Goal: Task Accomplishment & Management: Complete application form

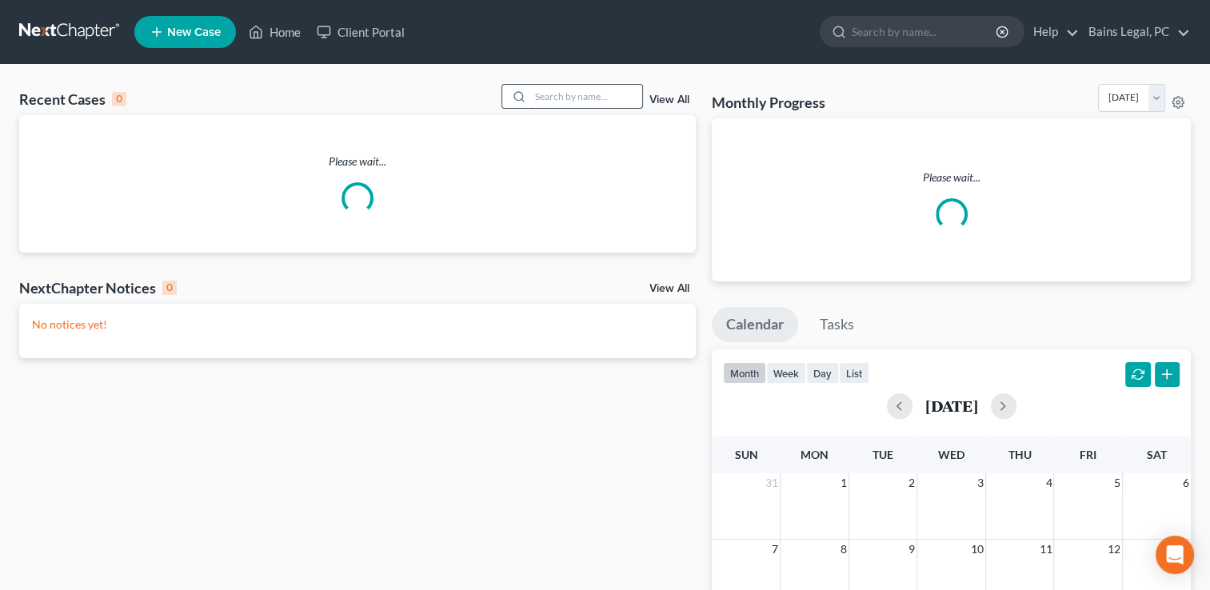
click at [617, 89] on input "search" at bounding box center [586, 96] width 112 height 23
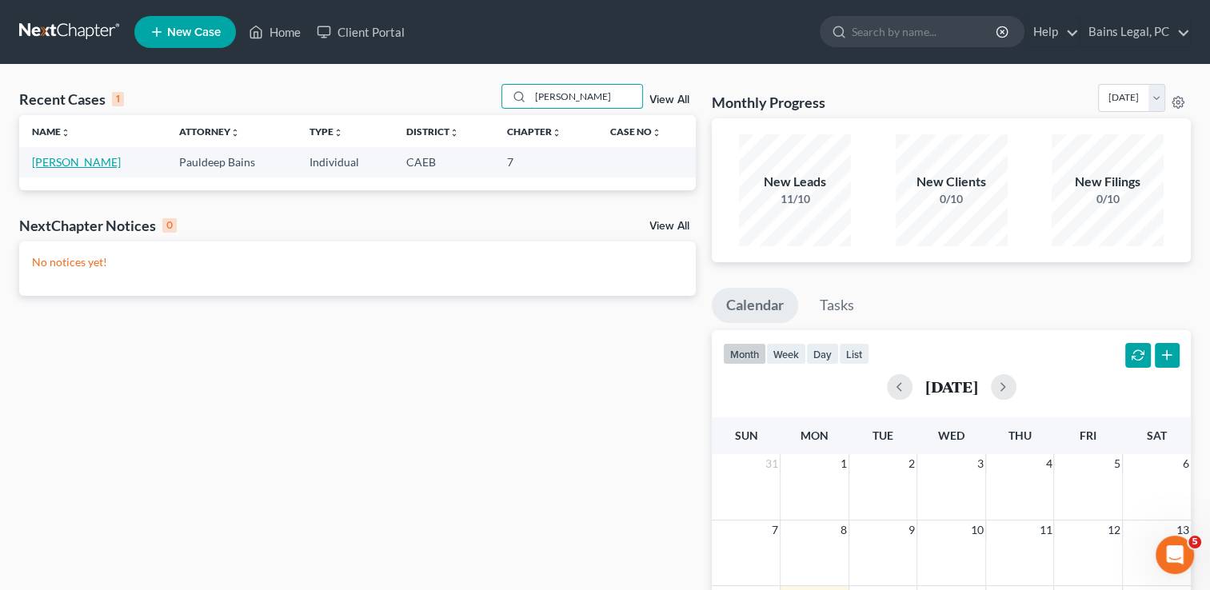
type input "[PERSON_NAME]"
click at [62, 168] on link "[PERSON_NAME]" at bounding box center [76, 162] width 89 height 14
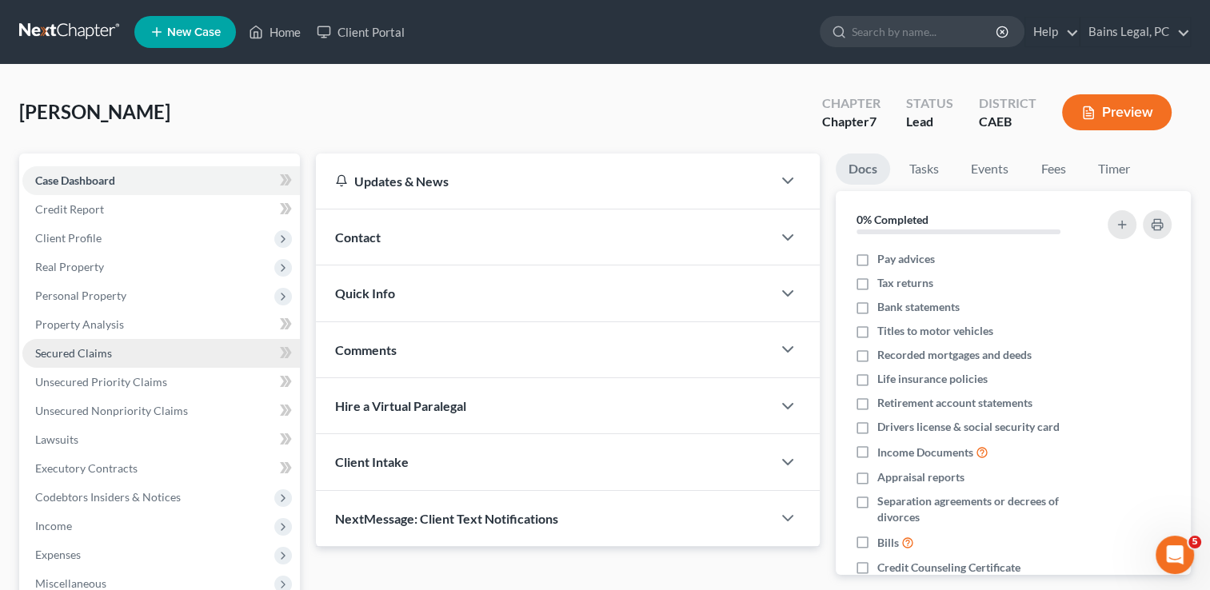
click at [125, 358] on link "Secured Claims" at bounding box center [161, 353] width 278 height 29
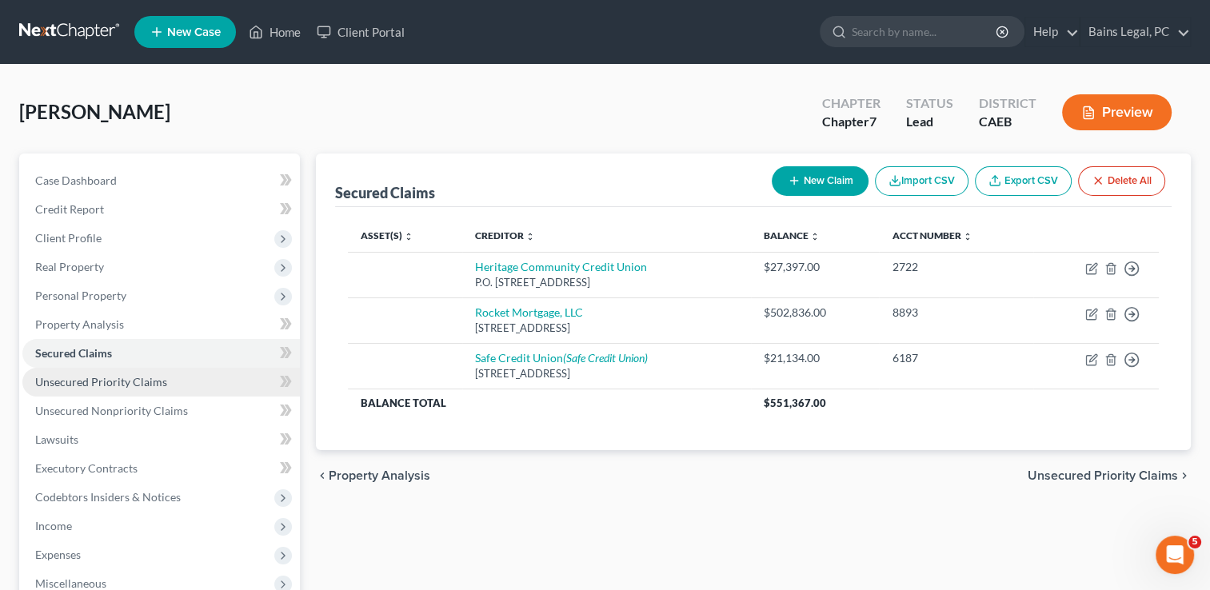
click at [116, 385] on span "Unsecured Priority Claims" at bounding box center [101, 382] width 132 height 14
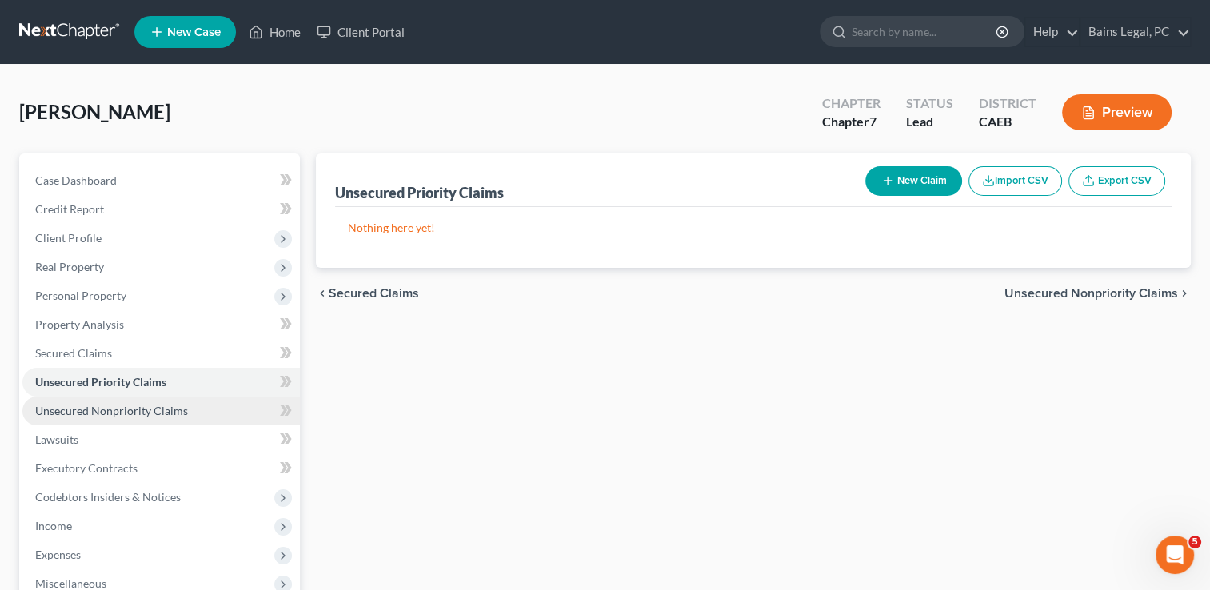
click at [124, 410] on span "Unsecured Nonpriority Claims" at bounding box center [111, 411] width 153 height 14
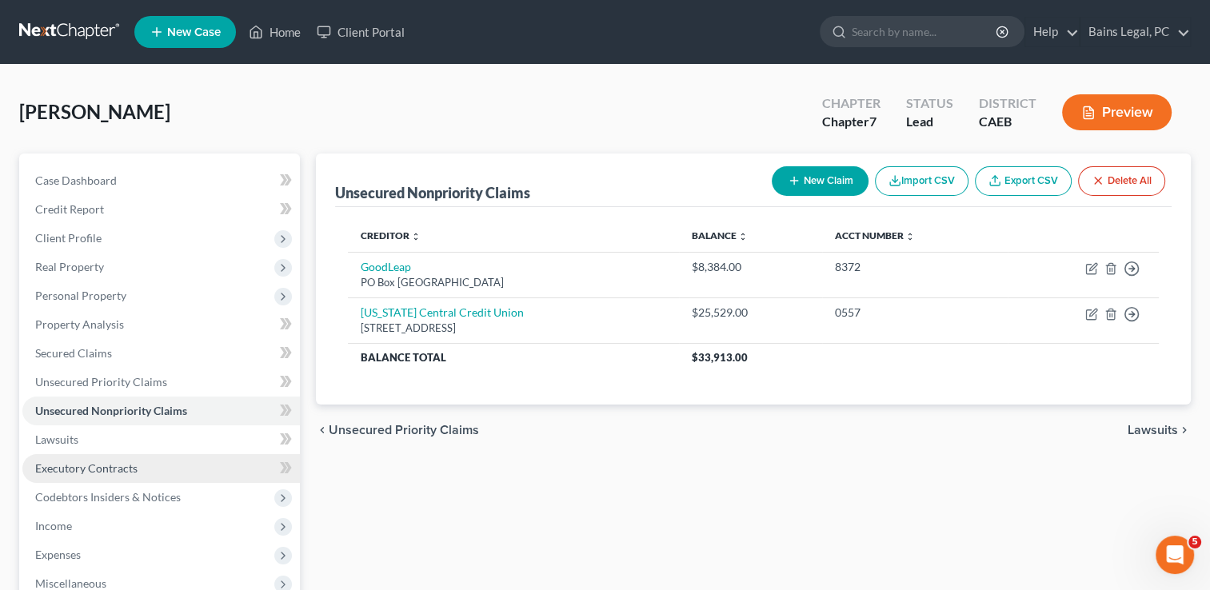
click at [114, 473] on span "Executory Contracts" at bounding box center [86, 468] width 102 height 14
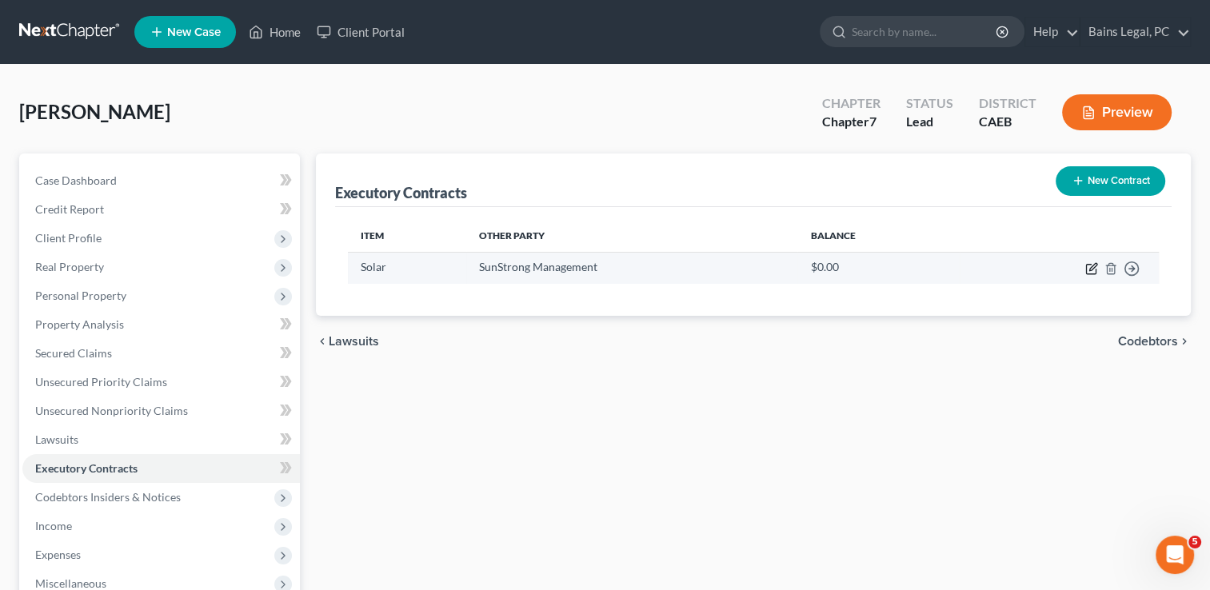
click at [1090, 267] on icon "button" at bounding box center [1092, 266] width 7 height 7
select select "43"
select select "0"
select select "2"
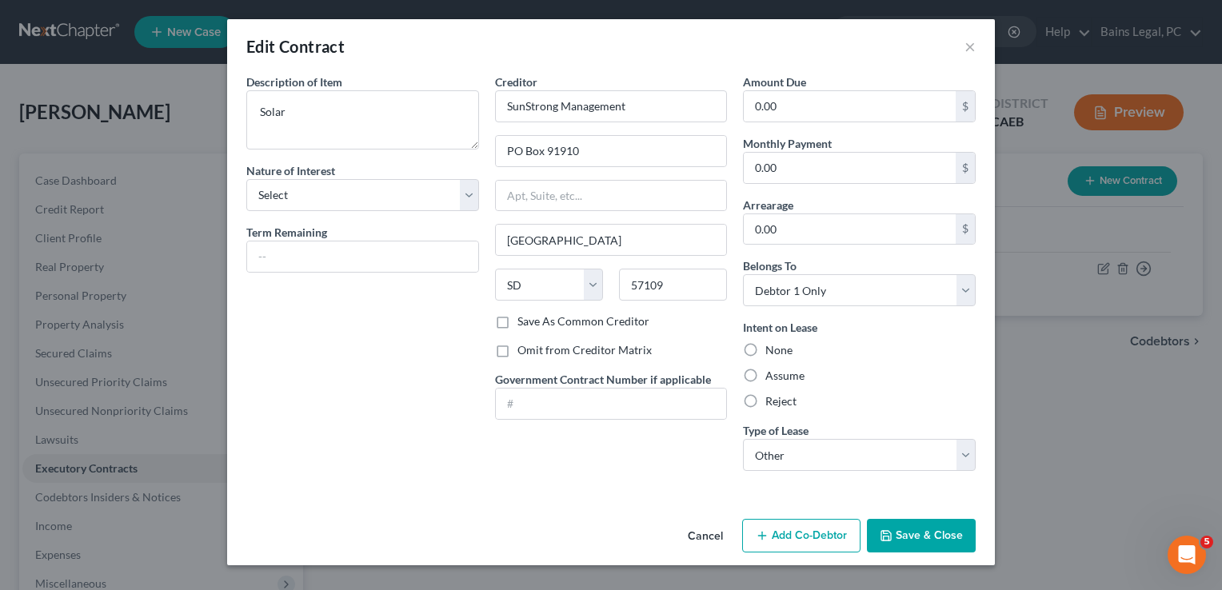
click at [770, 397] on label "Reject" at bounding box center [780, 401] width 31 height 16
click at [772, 397] on input "Reject" at bounding box center [777, 398] width 10 height 10
radio input "true"
click at [905, 536] on button "Save & Close" at bounding box center [921, 536] width 109 height 34
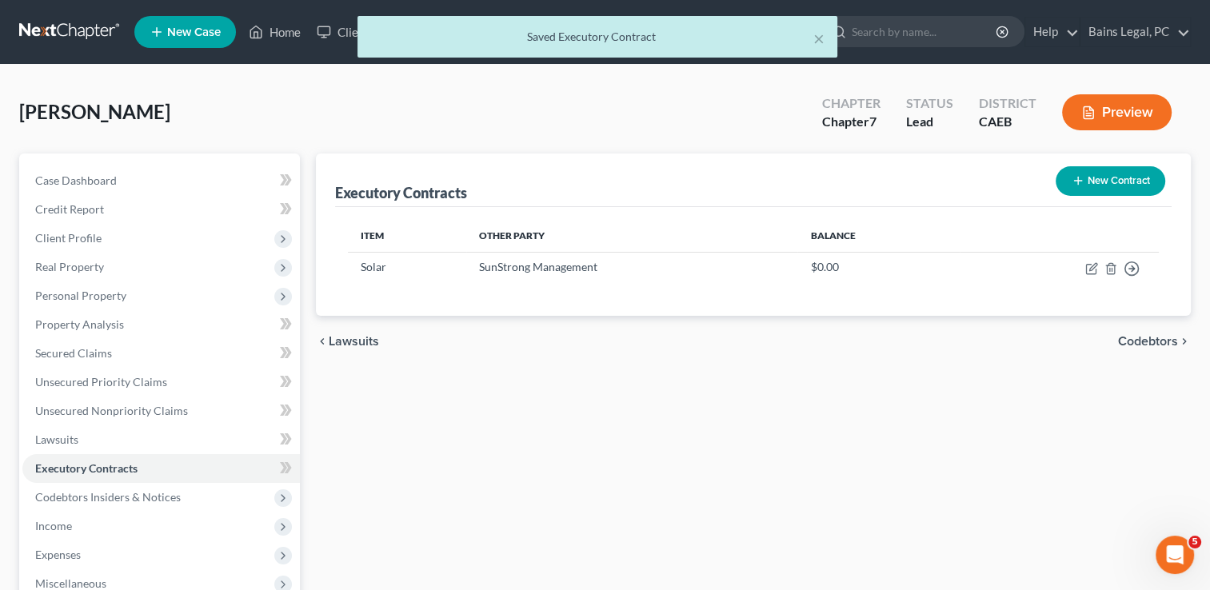
click at [905, 536] on div "Executory Contracts New Contract Item Other Party Balance Solar SunStrong Manag…" at bounding box center [753, 472] width 891 height 636
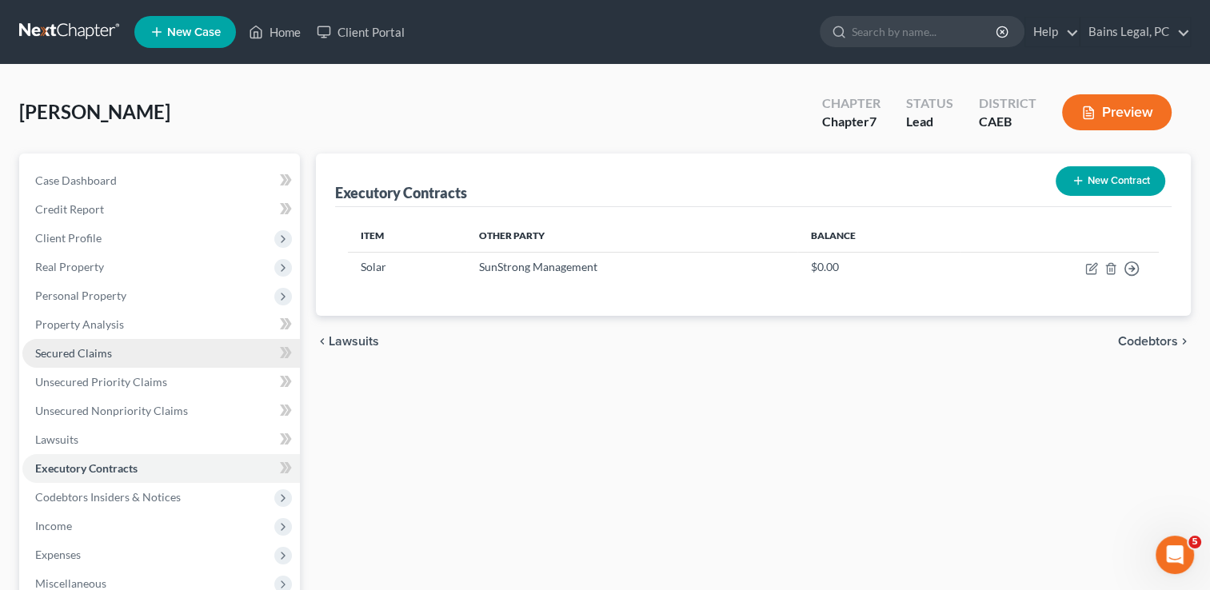
click at [58, 344] on link "Secured Claims" at bounding box center [161, 353] width 278 height 29
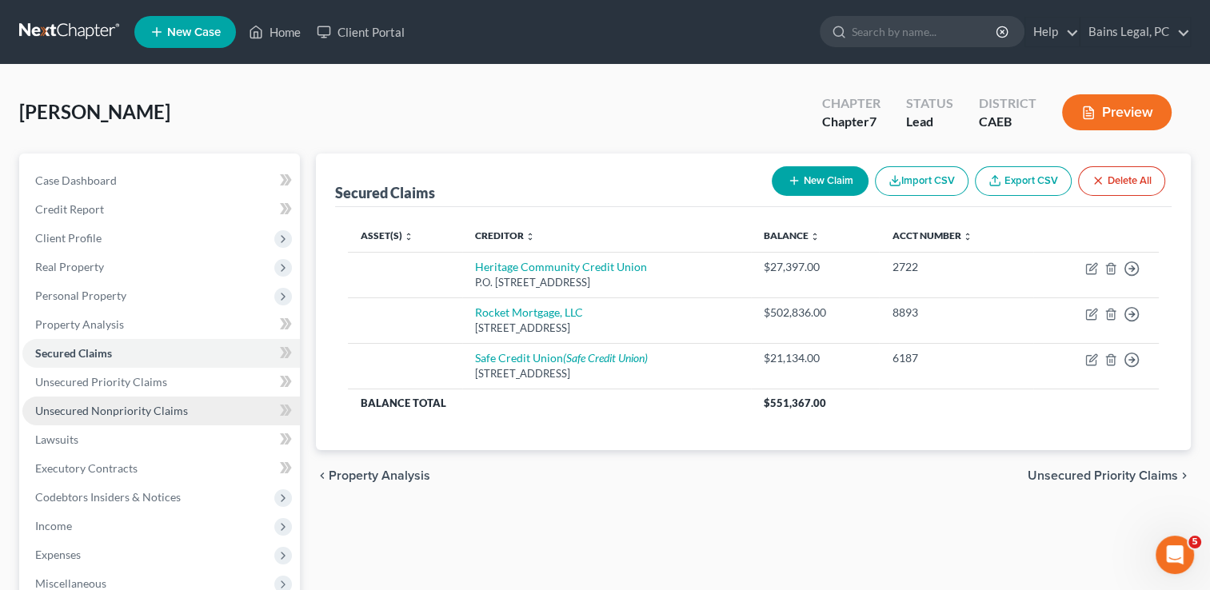
click at [162, 405] on span "Unsecured Nonpriority Claims" at bounding box center [111, 411] width 153 height 14
